Goal: Task Accomplishment & Management: Use online tool/utility

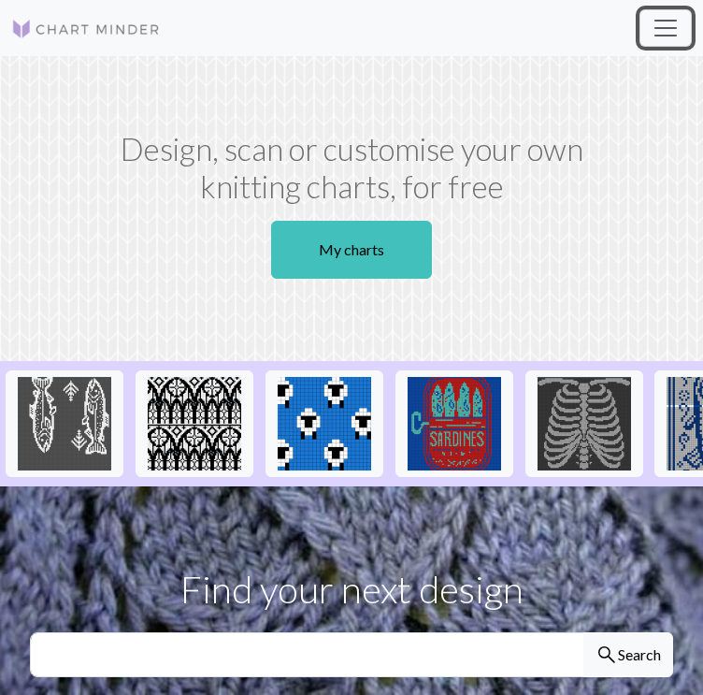
click at [661, 33] on span "Toggle navigation" at bounding box center [666, 28] width 28 height 28
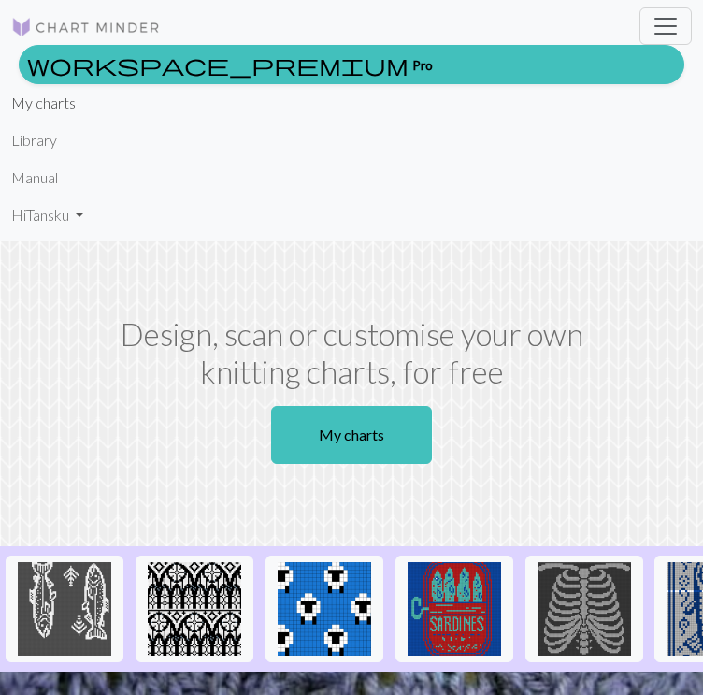
click at [29, 102] on link "My charts" at bounding box center [43, 102] width 65 height 37
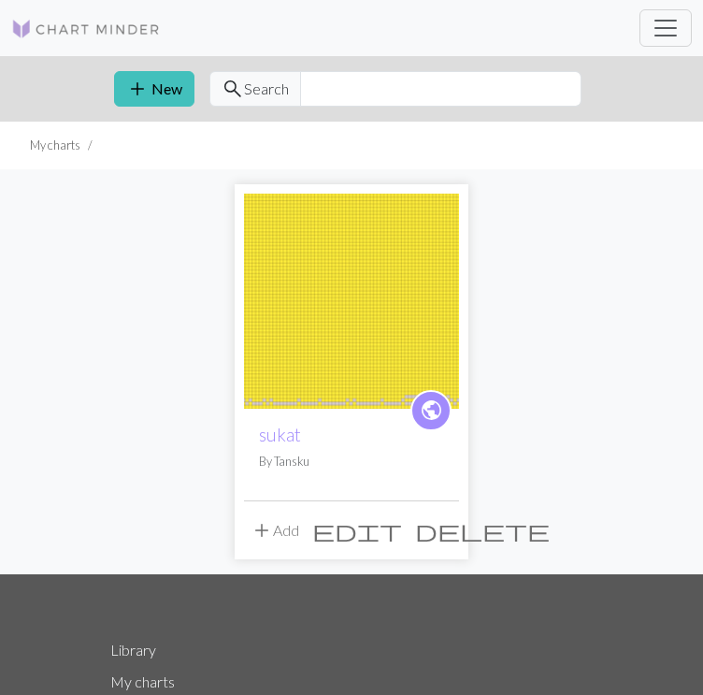
click at [355, 378] on img at bounding box center [351, 301] width 215 height 215
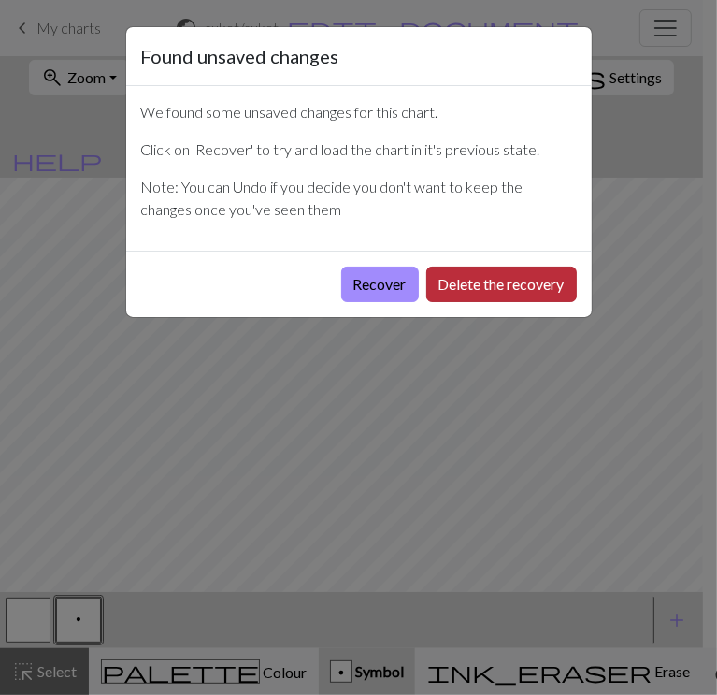
click at [460, 283] on button "Delete the recovery" at bounding box center [501, 285] width 151 height 36
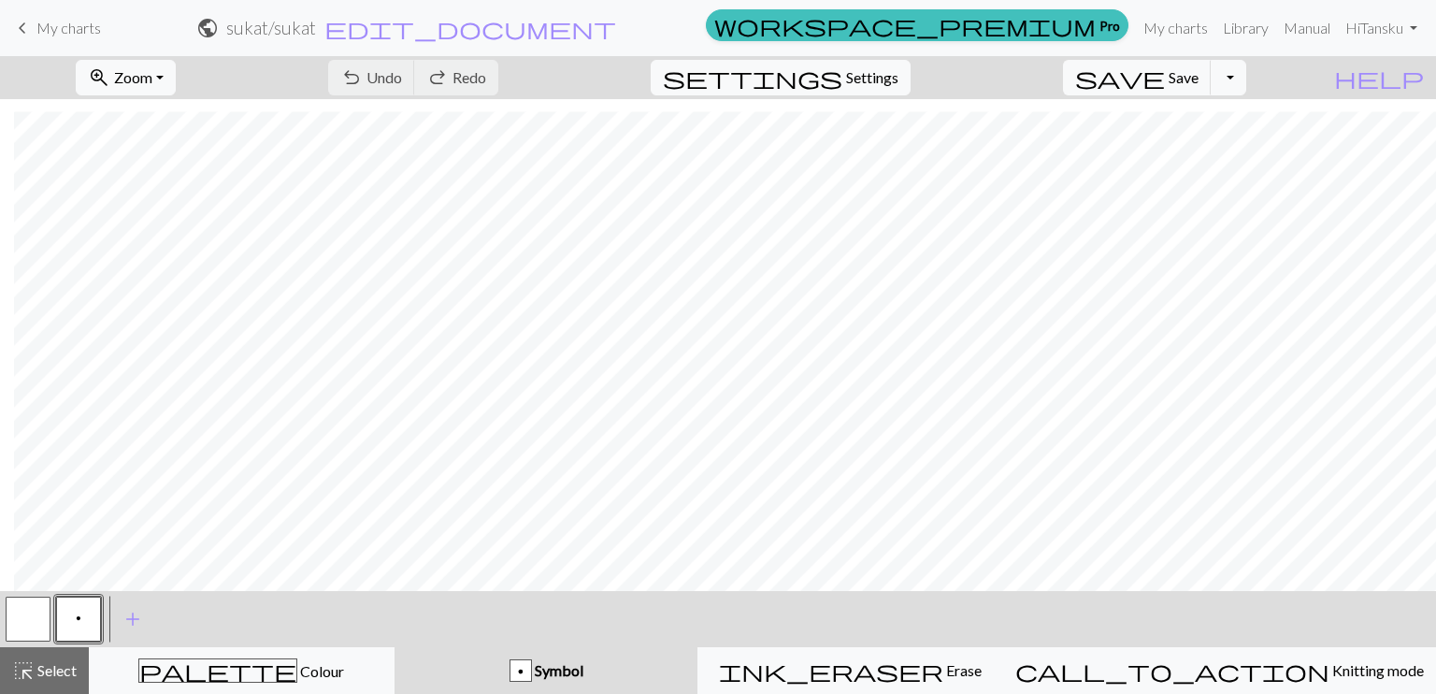
scroll to position [765, 445]
click at [152, 78] on span "Zoom" at bounding box center [133, 77] width 38 height 18
click at [161, 229] on button "50%" at bounding box center [152, 224] width 148 height 30
click at [33, 609] on button "button" at bounding box center [28, 619] width 45 height 45
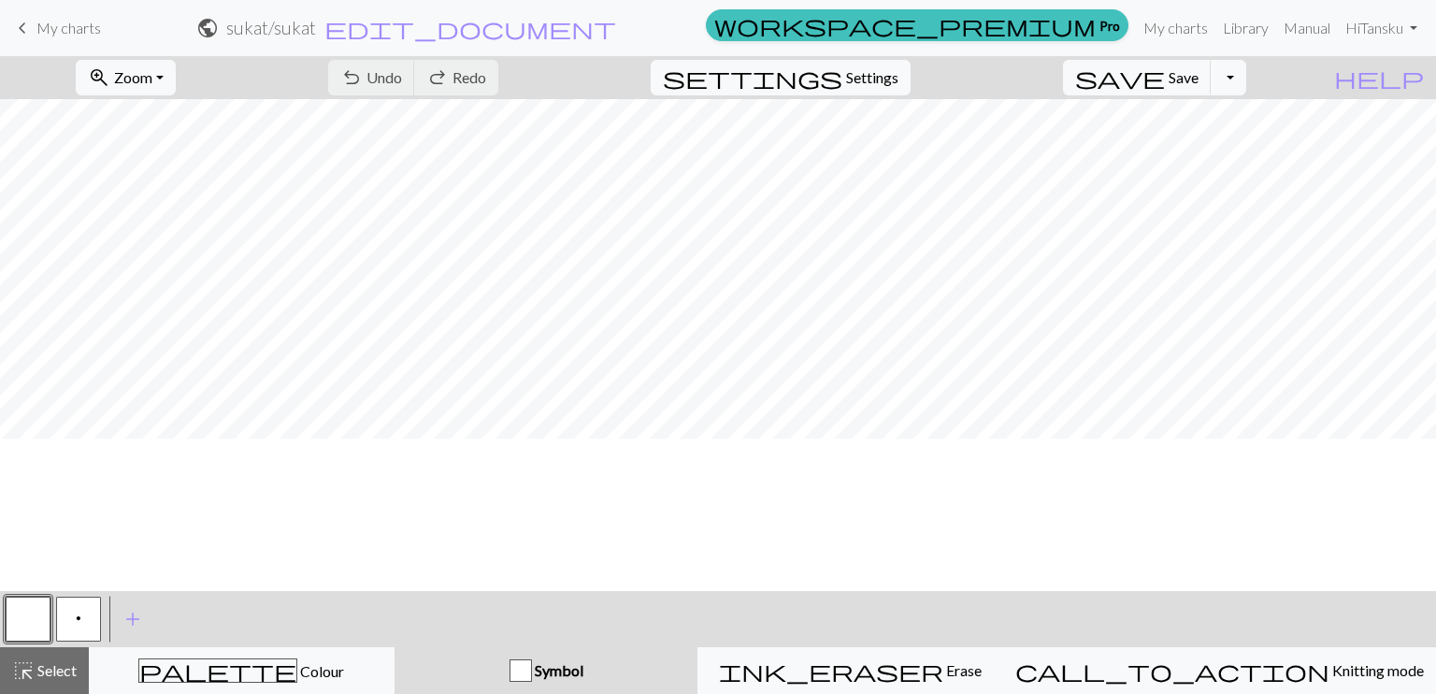
scroll to position [0, 0]
click at [75, 613] on button "p" at bounding box center [78, 619] width 45 height 45
click at [84, 616] on button "p" at bounding box center [78, 619] width 45 height 45
click at [84, 616] on div "Edit symbol Name Purl d f g h j k p s t F H J O P T / | 0 1 2 3 4 5 6 7 8 9 e m…" at bounding box center [718, 347] width 1436 height 694
click at [84, 613] on button "p" at bounding box center [78, 619] width 45 height 45
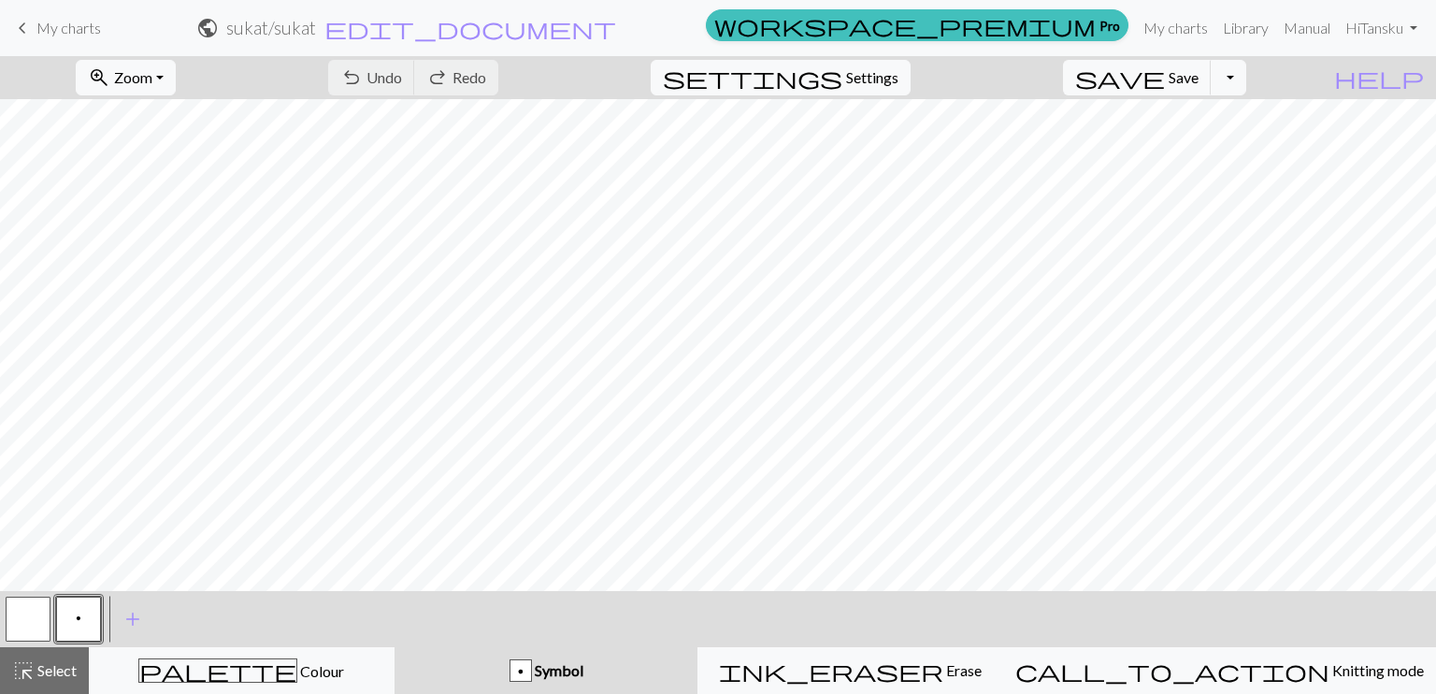
click at [84, 613] on div "Edit symbol Name Purl d f g h j k p s t F H J O P T / | 0 1 2 3 4 5 6 7 8 9 e m…" at bounding box center [718, 347] width 1436 height 694
click at [34, 616] on button "button" at bounding box center [28, 619] width 45 height 45
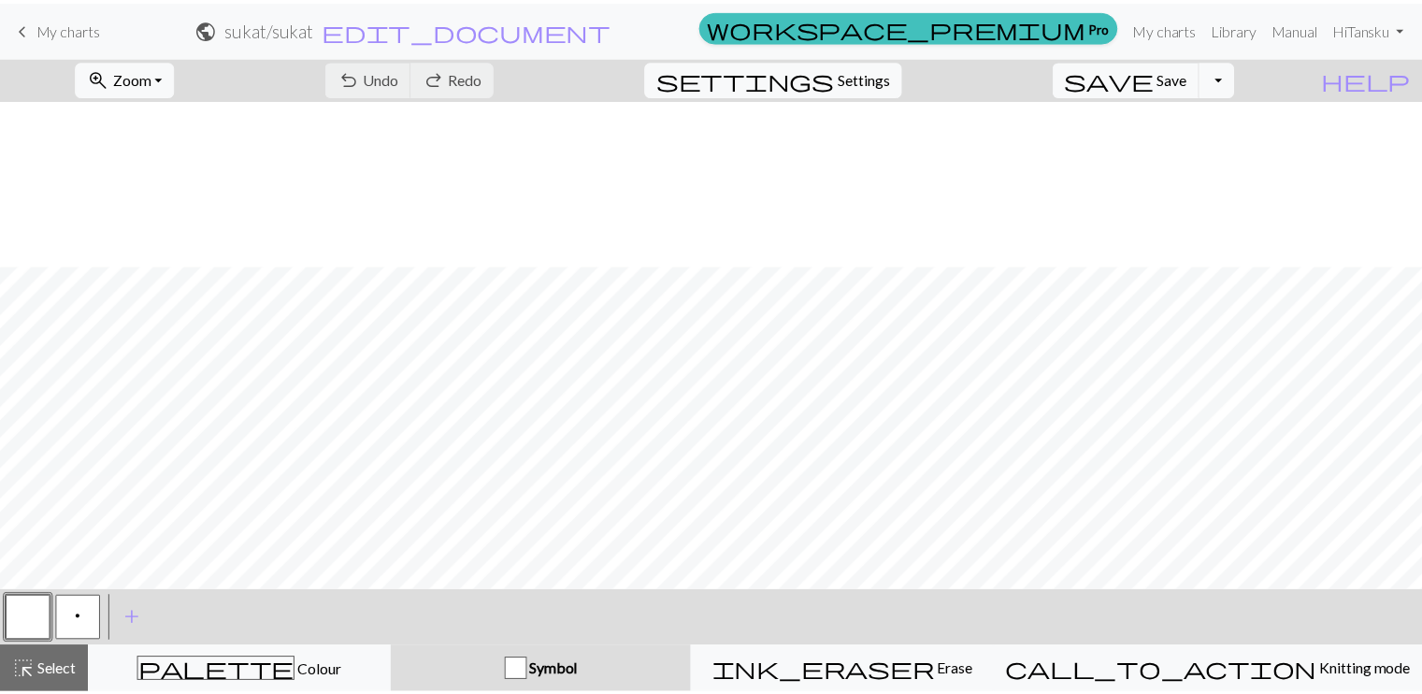
scroll to position [166, 0]
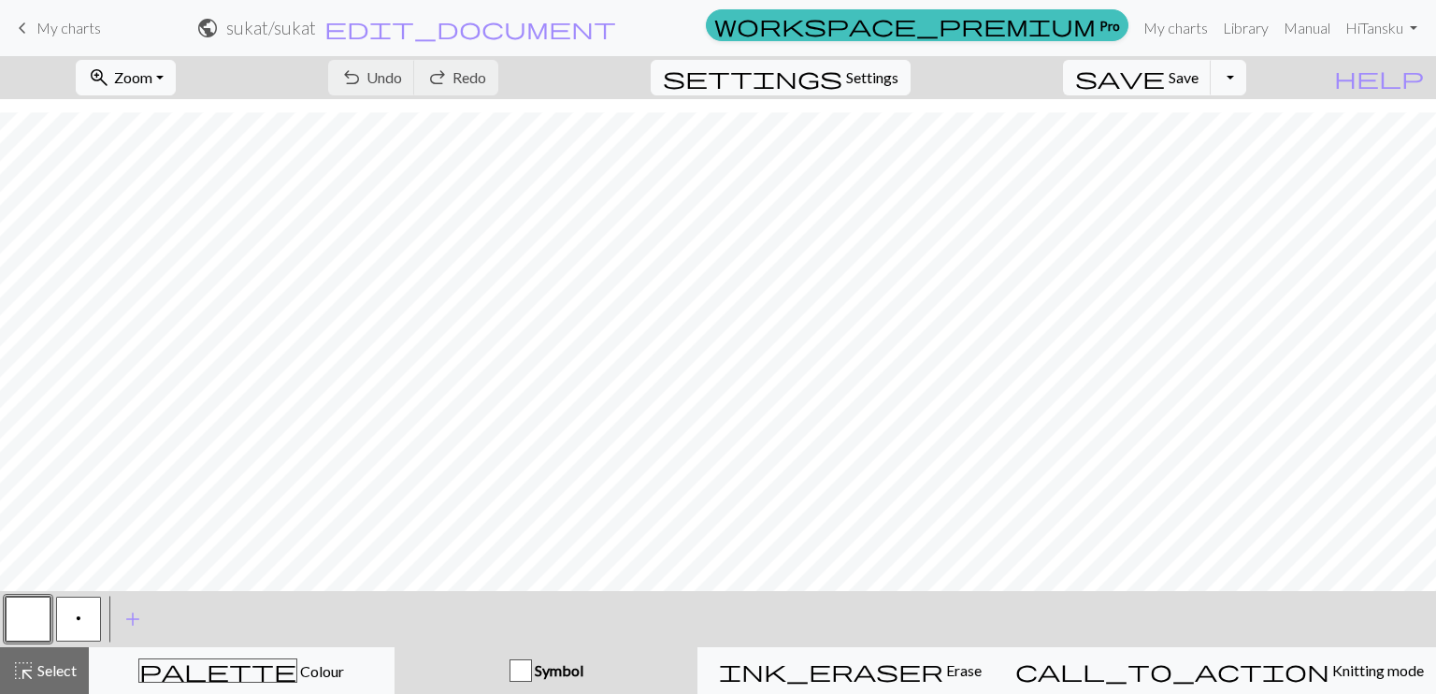
click at [25, 27] on span "keyboard_arrow_left" at bounding box center [22, 28] width 22 height 26
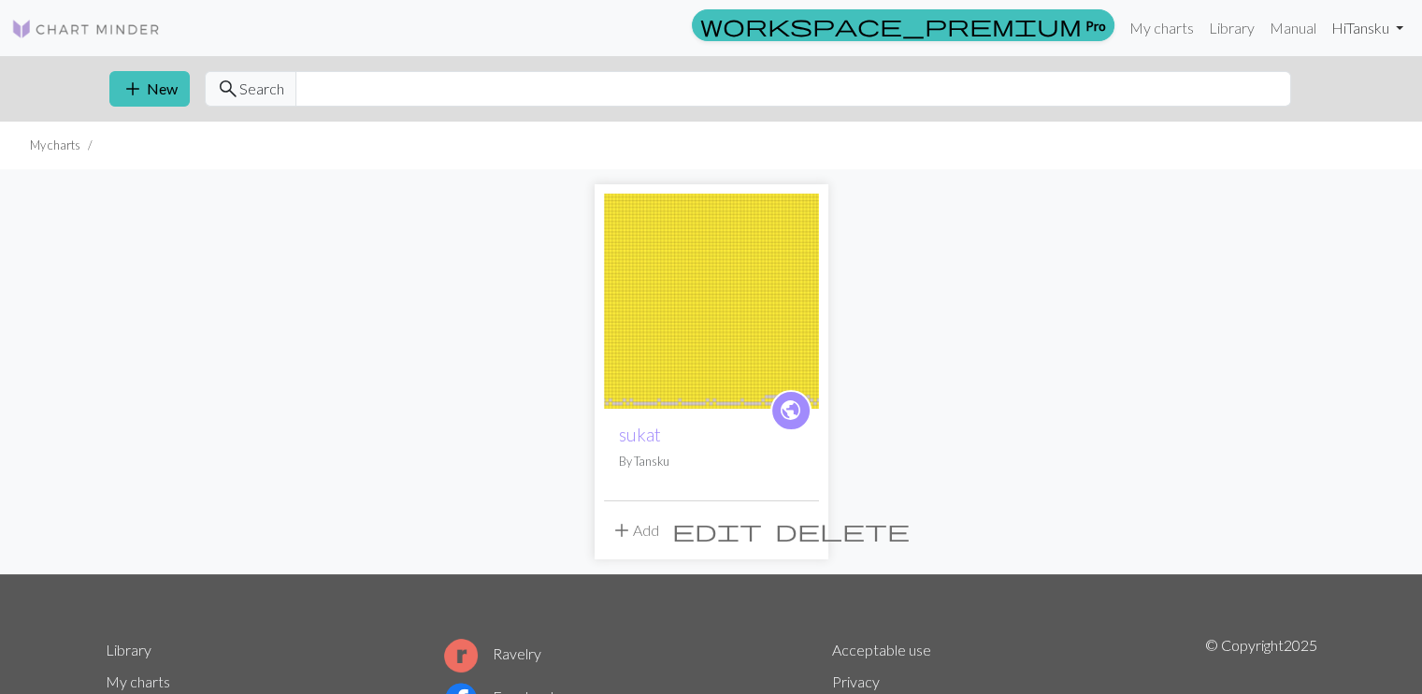
click at [705, 22] on link "Hi Tansku" at bounding box center [1367, 27] width 87 height 37
click at [705, 151] on button "Logout" at bounding box center [1335, 140] width 151 height 45
